Goal: Task Accomplishment & Management: Manage account settings

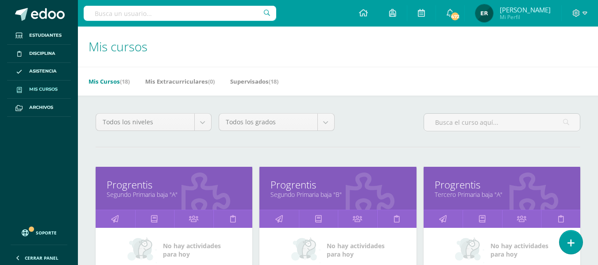
click at [141, 199] on div "Progrentis Segundo Primaria baja "A"" at bounding box center [174, 188] width 157 height 43
click at [142, 189] on link "Progrentis" at bounding box center [174, 185] width 134 height 14
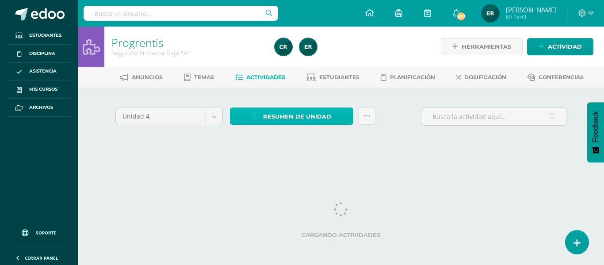
click at [339, 114] on link "Resumen de unidad" at bounding box center [291, 115] width 123 height 17
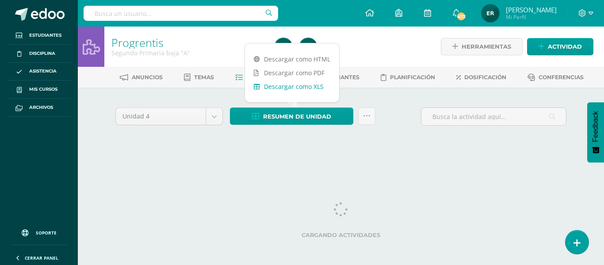
click at [313, 89] on link "Descargar como XLS" at bounding box center [292, 87] width 94 height 14
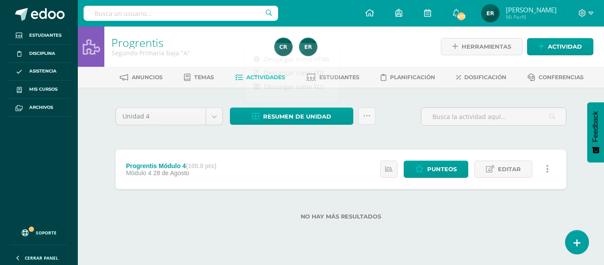
click at [278, 142] on div "Unidad 4 Unidad 1 Unidad 2 Unidad 3 Unidad 4 Resumen de unidad Subir actividade…" at bounding box center [341, 167] width 458 height 125
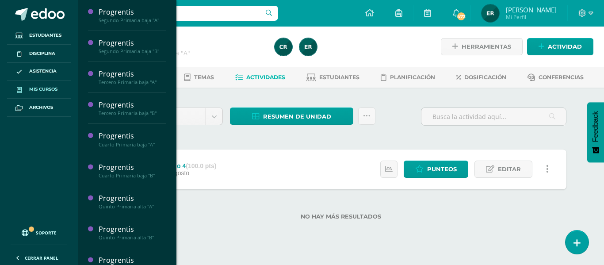
click at [41, 94] on link "Mis cursos" at bounding box center [39, 90] width 64 height 18
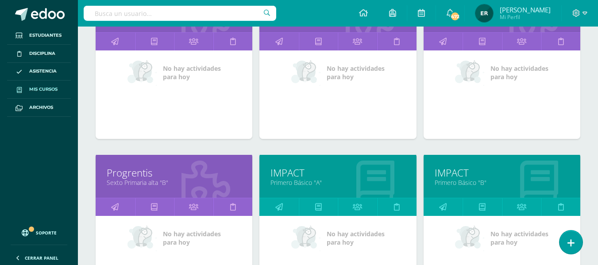
scroll to position [586, 0]
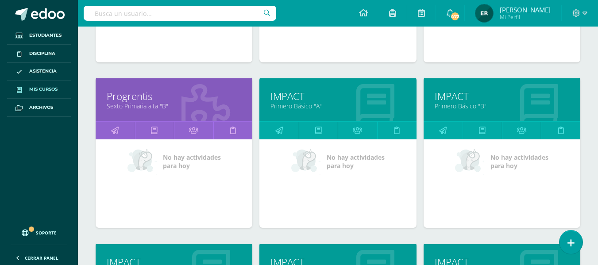
click at [307, 106] on link "Primero Básico "A"" at bounding box center [337, 106] width 134 height 8
click at [288, 97] on link "IMPACT" at bounding box center [337, 96] width 134 height 14
click at [304, 105] on link "Primero Básico "A"" at bounding box center [337, 106] width 134 height 8
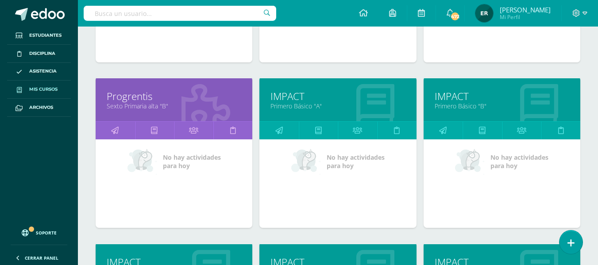
click at [287, 101] on link "IMPACT" at bounding box center [337, 96] width 134 height 14
click at [285, 97] on link "IMPACT" at bounding box center [337, 96] width 134 height 14
click at [286, 102] on link "Primero Básico "A"" at bounding box center [337, 106] width 134 height 8
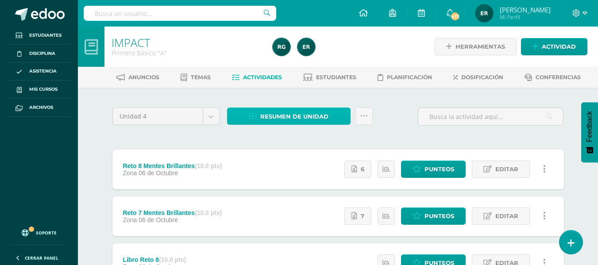
click at [307, 118] on span "Resumen de unidad" at bounding box center [294, 116] width 68 height 16
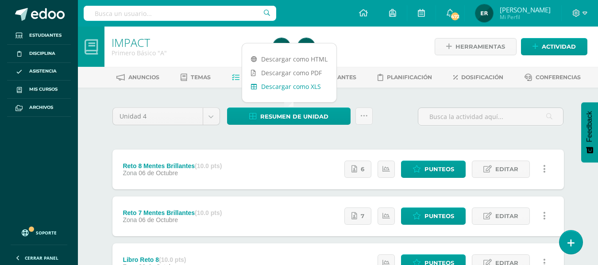
click at [312, 88] on link "Descargar como XLS" at bounding box center [289, 87] width 94 height 14
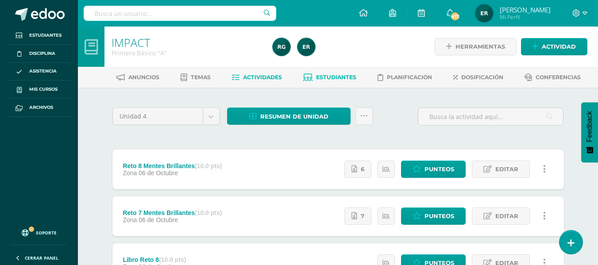
click at [349, 80] on span "Estudiantes" at bounding box center [336, 77] width 40 height 7
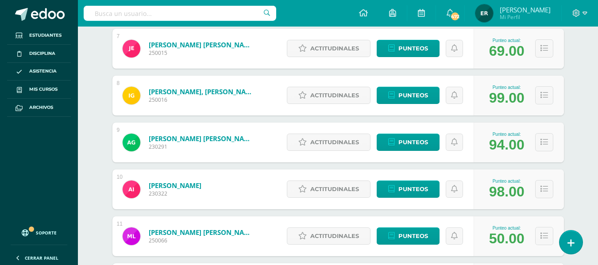
scroll to position [533, 0]
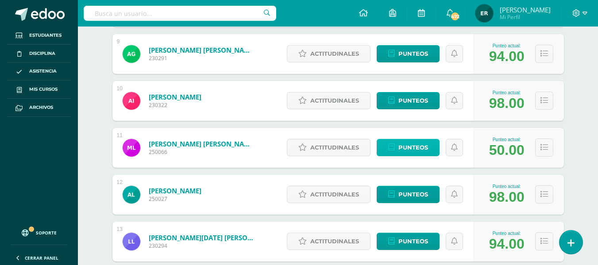
click at [401, 151] on span "Punteos" at bounding box center [413, 147] width 30 height 16
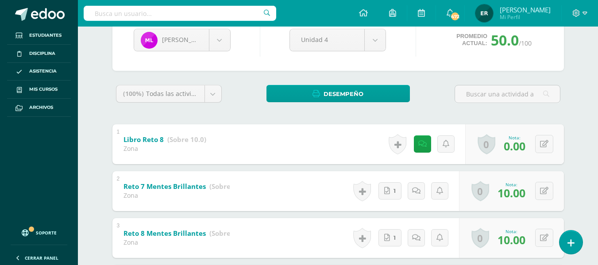
scroll to position [99, 0]
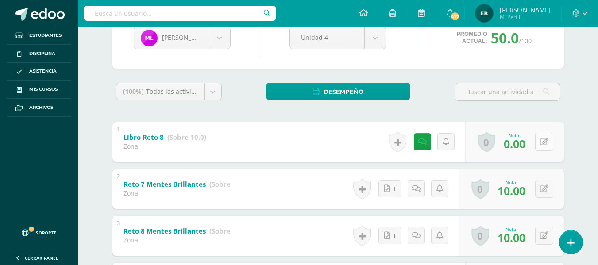
click at [544, 144] on button at bounding box center [544, 142] width 18 height 18
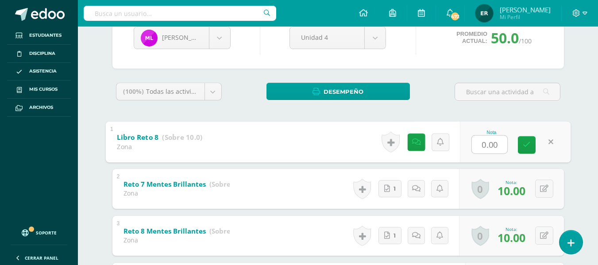
type input "5"
click at [527, 144] on icon at bounding box center [526, 145] width 8 height 8
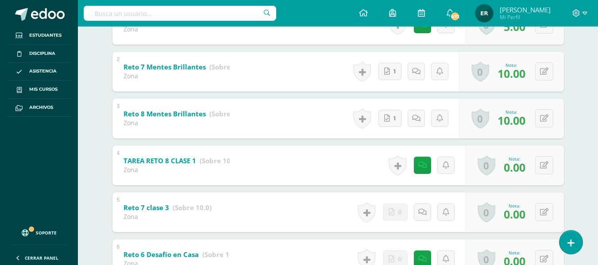
scroll to position [231, 0]
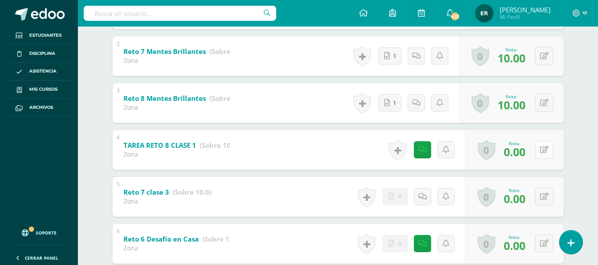
click at [549, 153] on button at bounding box center [544, 150] width 18 height 18
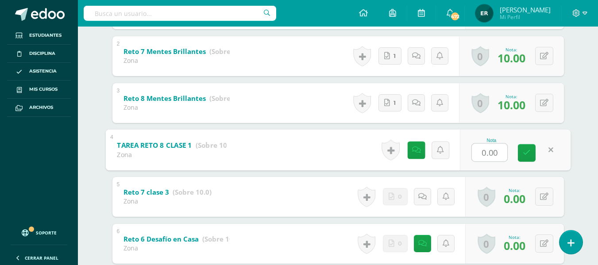
type input "5"
click at [529, 150] on link at bounding box center [527, 153] width 18 height 18
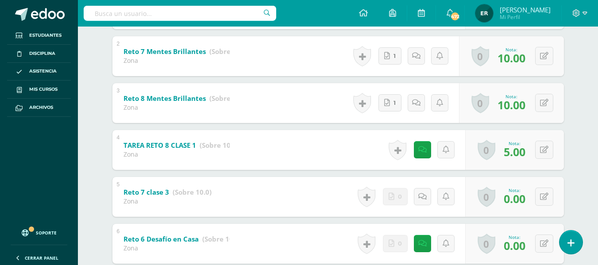
scroll to position [99, 0]
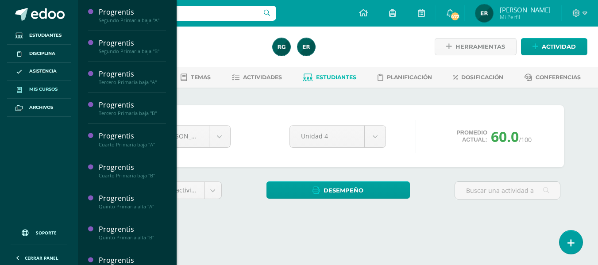
click at [51, 86] on span "Mis cursos" at bounding box center [43, 89] width 28 height 7
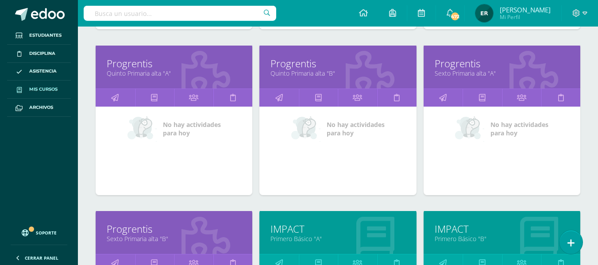
scroll to position [541, 0]
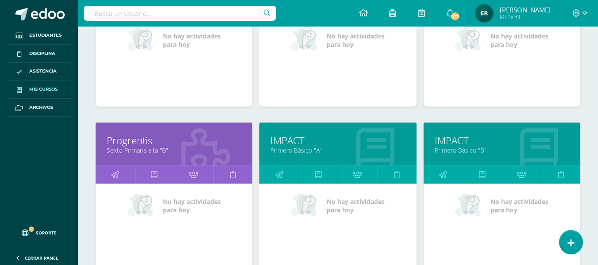
click at [462, 149] on link "Primero Básico "B"" at bounding box center [501, 150] width 134 height 8
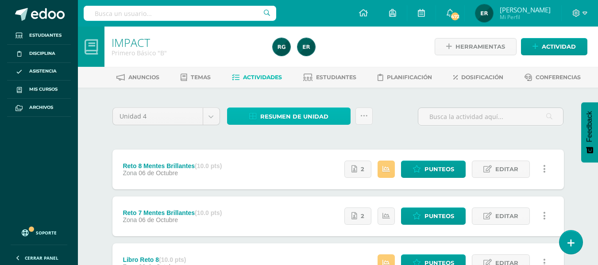
click at [300, 113] on span "Resumen de unidad" at bounding box center [294, 116] width 68 height 16
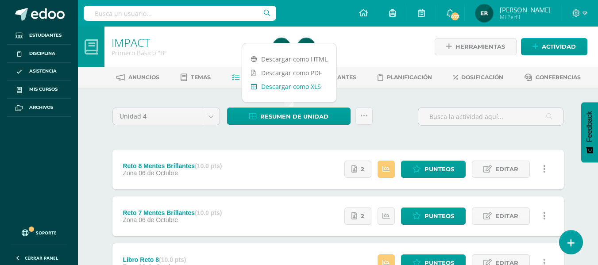
click at [307, 89] on link "Descargar como XLS" at bounding box center [289, 87] width 94 height 14
click at [352, 74] on span "Estudiantes" at bounding box center [336, 77] width 40 height 7
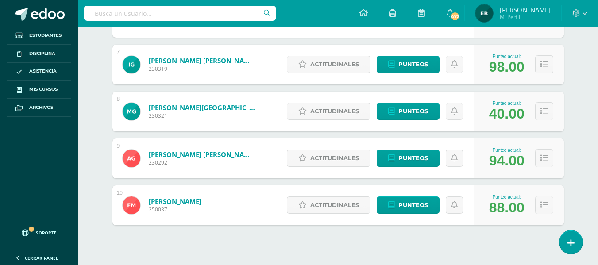
scroll to position [445, 0]
